Goal: Task Accomplishment & Management: Use online tool/utility

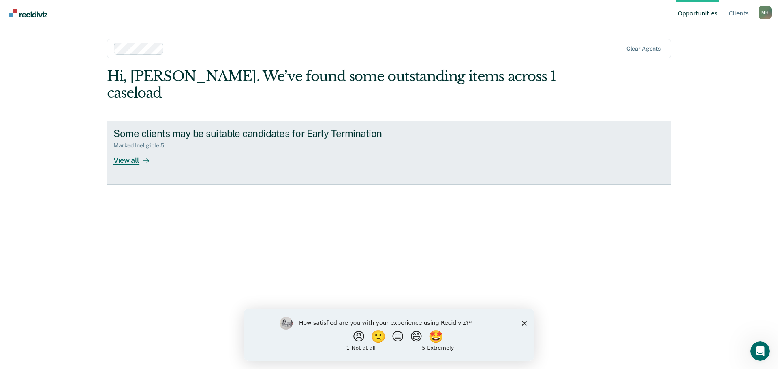
click at [138, 149] on div "View all" at bounding box center [135, 157] width 45 height 16
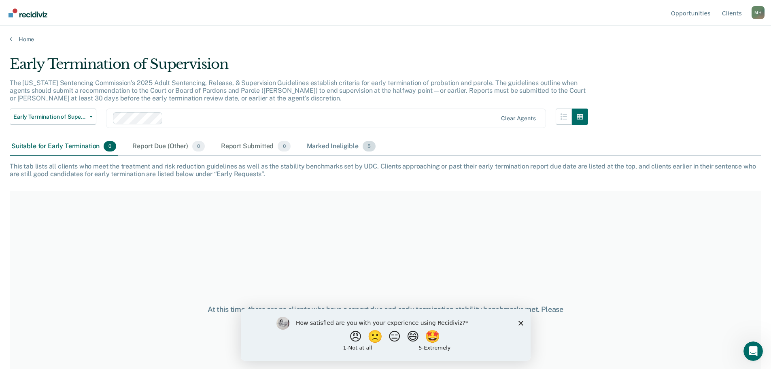
click at [336, 143] on div "Marked Ineligible 5" at bounding box center [341, 147] width 72 height 18
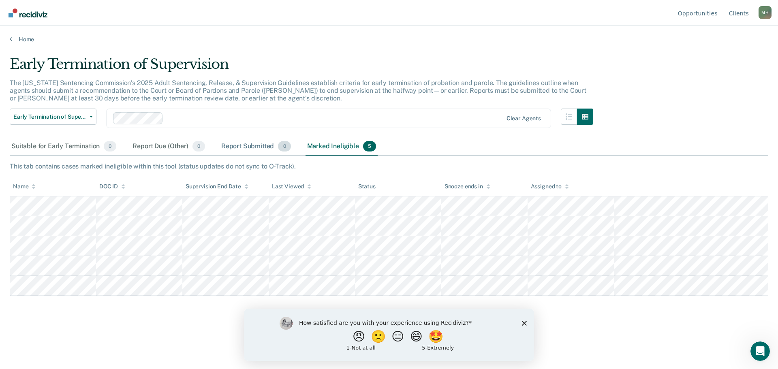
click at [230, 142] on div "Report Submitted 0" at bounding box center [255, 147] width 73 height 18
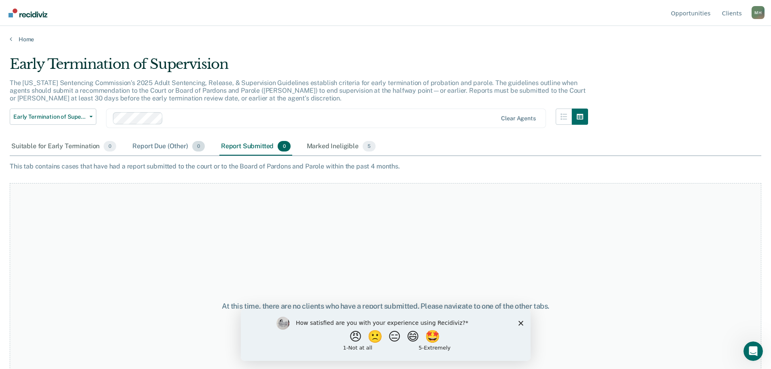
click at [168, 143] on div "Report Due (Other) 0" at bounding box center [168, 147] width 75 height 18
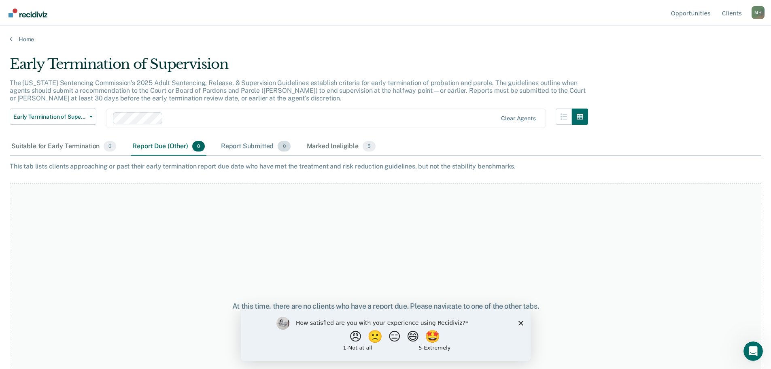
drag, startPoint x: 260, startPoint y: 142, endPoint x: 270, endPoint y: 143, distance: 9.8
click at [262, 142] on div "Report Submitted 0" at bounding box center [255, 147] width 73 height 18
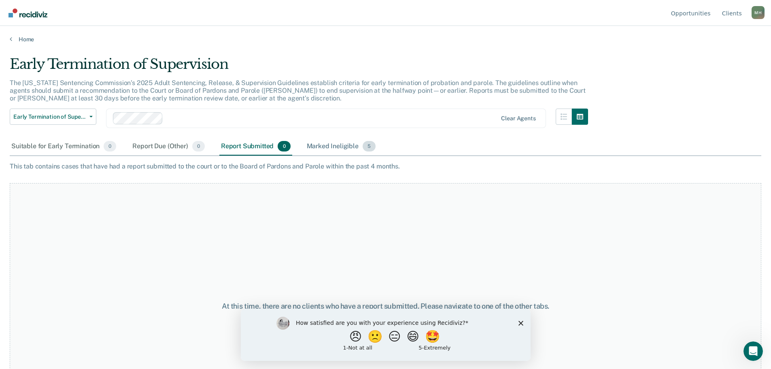
click at [321, 145] on div "Marked Ineligible 5" at bounding box center [341, 147] width 72 height 18
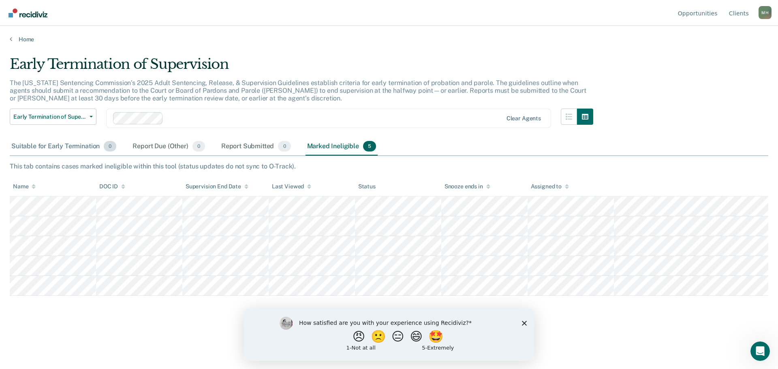
click at [70, 144] on div "Suitable for Early Termination 0" at bounding box center [64, 147] width 108 height 18
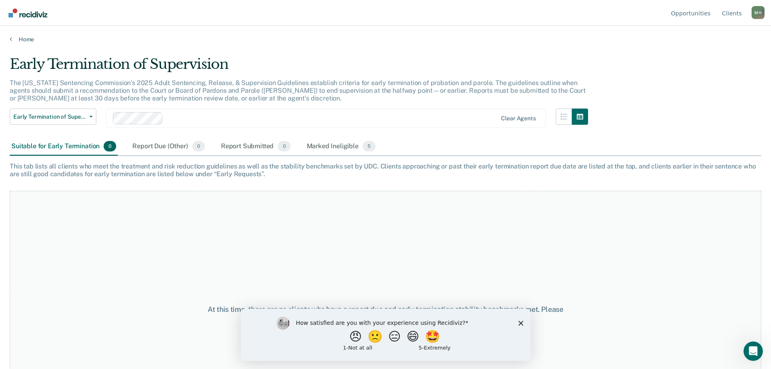
click at [522, 322] on icon "Close survey" at bounding box center [520, 322] width 5 height 5
